Goal: Navigation & Orientation: Find specific page/section

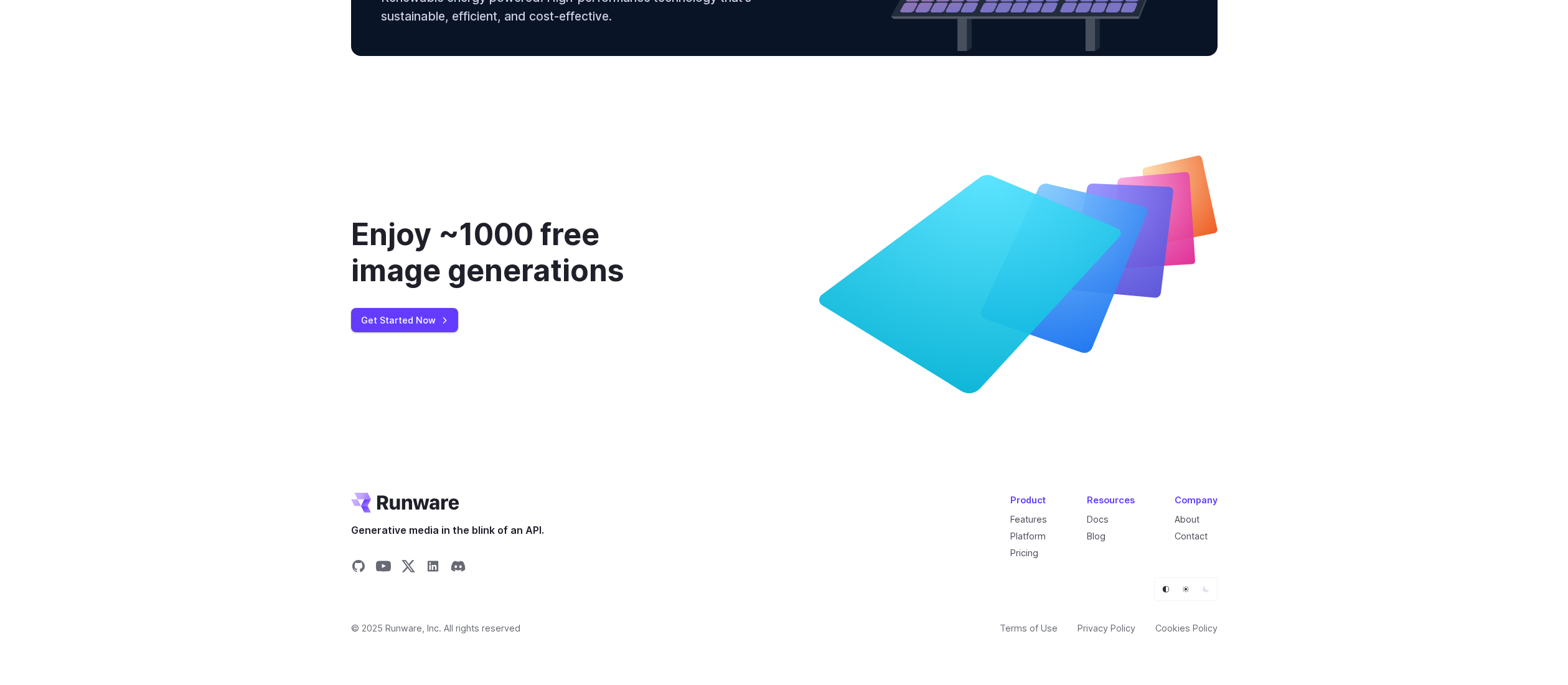
scroll to position [4727, 0]
click at [1189, 519] on link "About" at bounding box center [1187, 519] width 25 height 10
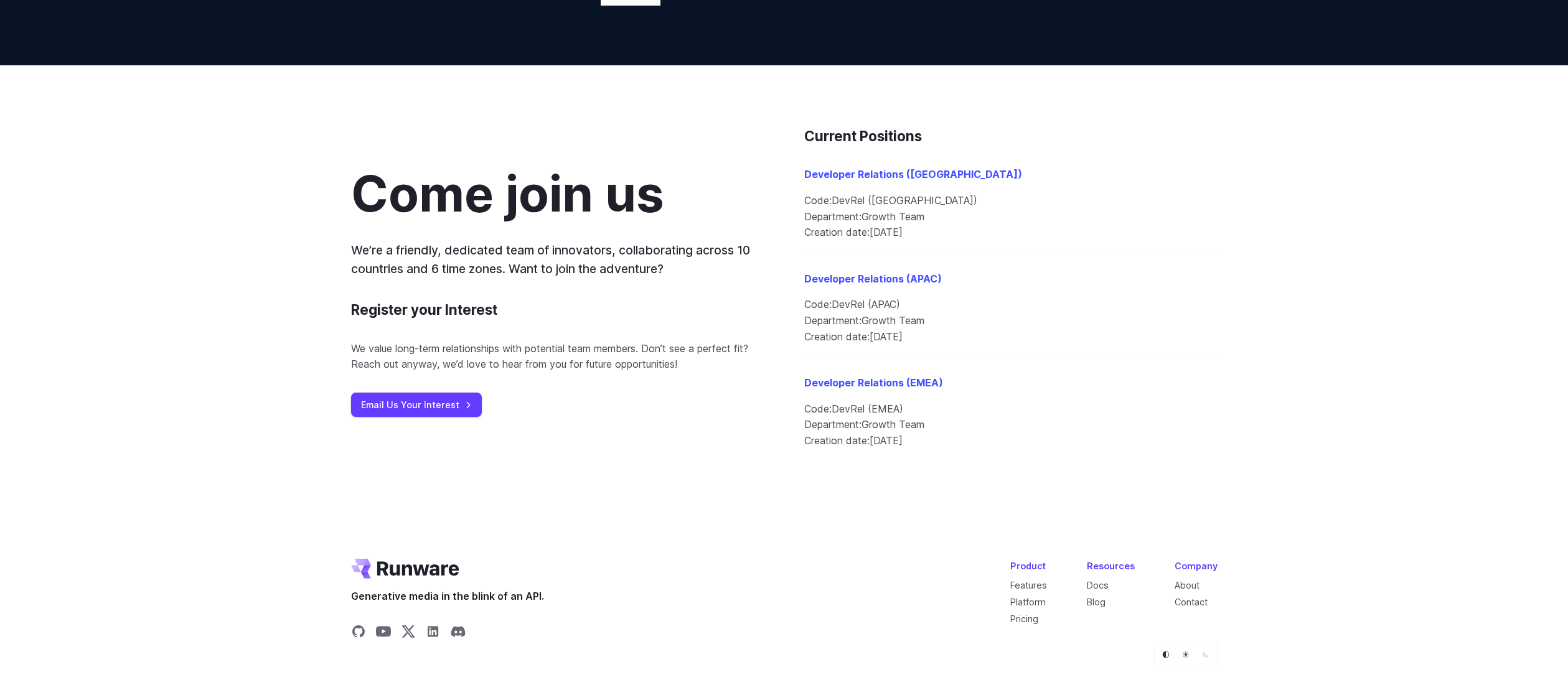
scroll to position [1285, 0]
